Goal: Find specific page/section: Find specific page/section

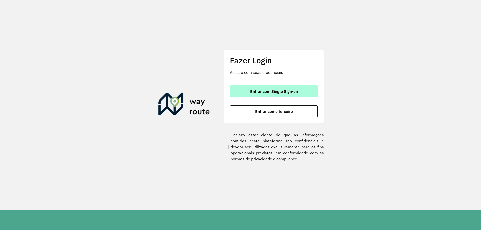
click at [292, 94] on button "Entrar com Single Sign-on" at bounding box center [274, 92] width 88 height 12
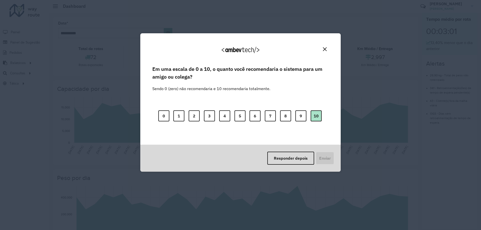
click at [315, 118] on button "10" at bounding box center [316, 116] width 11 height 11
click at [322, 157] on button "Enviar" at bounding box center [324, 158] width 19 height 13
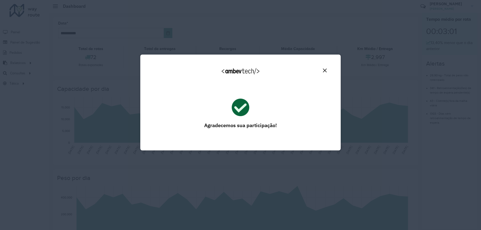
click at [327, 70] on button "Close" at bounding box center [325, 71] width 8 height 8
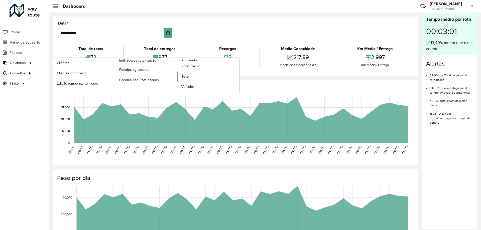
click at [184, 75] on span "Setor" at bounding box center [186, 76] width 9 height 5
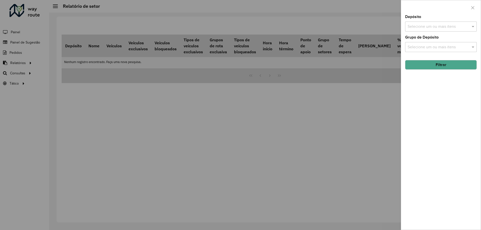
click at [432, 30] on div "Selecione um ou mais itens" at bounding box center [442, 27] width 72 height 10
click at [426, 49] on div "CDD Contagem" at bounding box center [441, 51] width 71 height 9
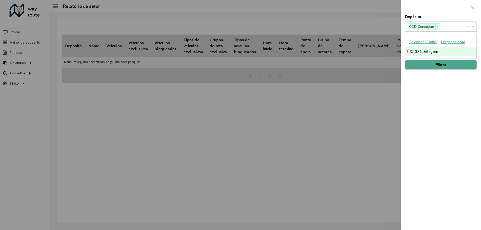
click at [444, 71] on div "Depósito Selecione um ou mais itens CDD Contagem × × Grupo de Depósito Selecion…" at bounding box center [441, 122] width 80 height 215
click at [445, 68] on button "Filtrar" at bounding box center [442, 65] width 72 height 10
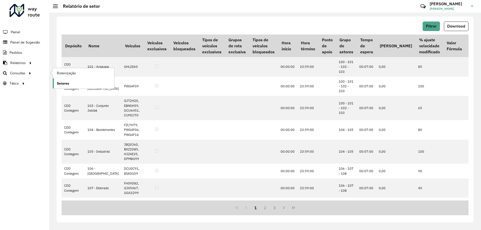
click at [57, 79] on link "Setores" at bounding box center [83, 83] width 61 height 10
